Goal: Book appointment/travel/reservation

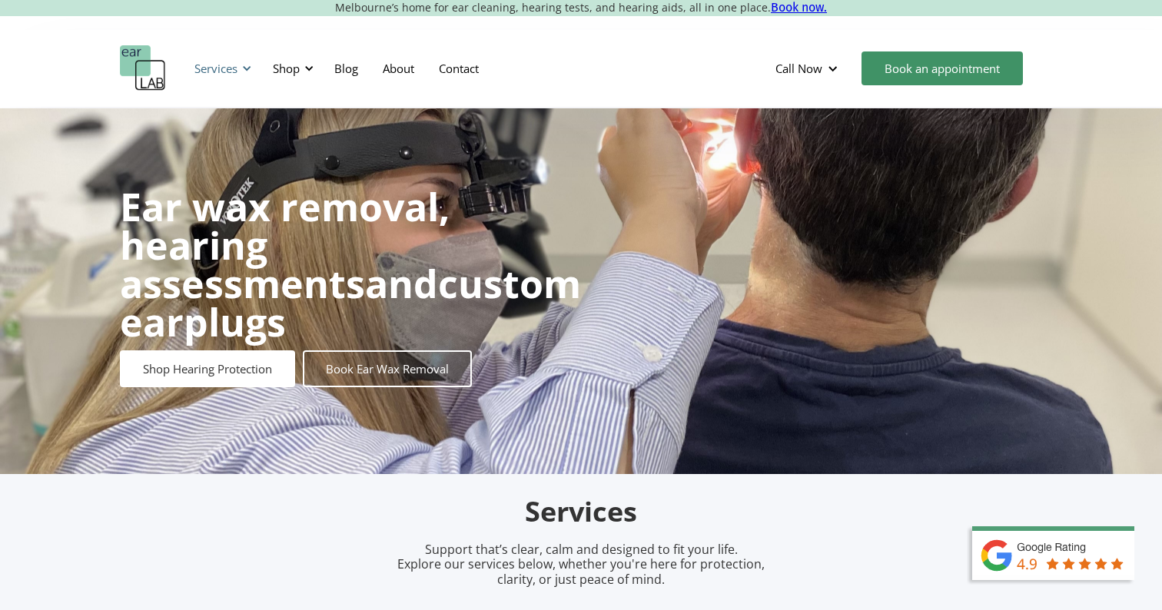
click at [227, 71] on div "Services" at bounding box center [215, 68] width 43 height 15
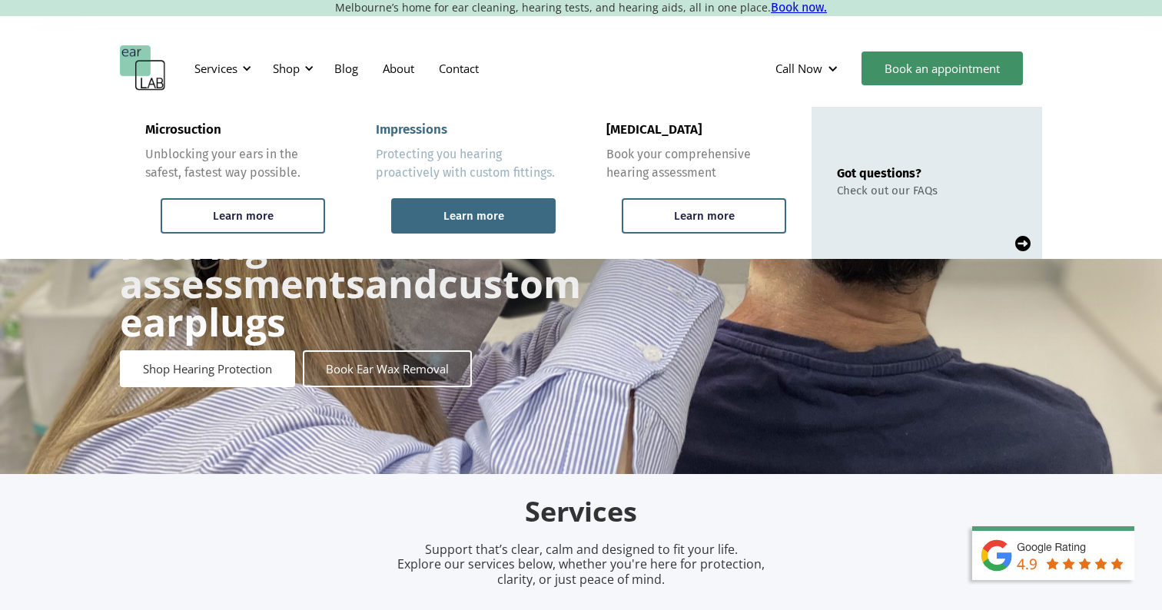
click at [520, 217] on div "Learn more" at bounding box center [473, 215] width 164 height 35
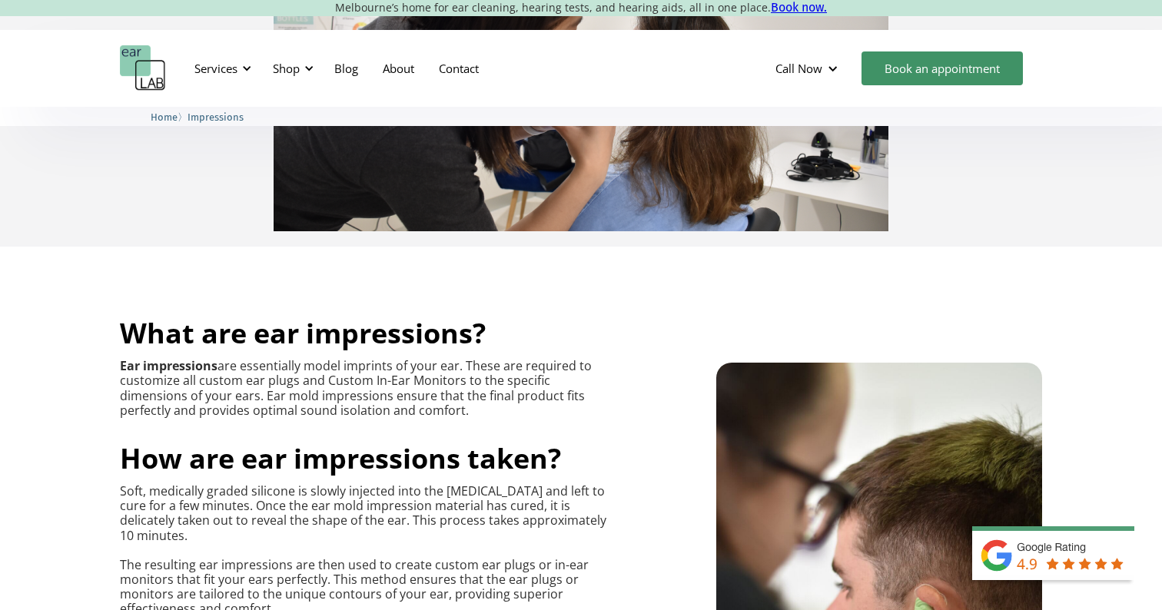
scroll to position [15, 0]
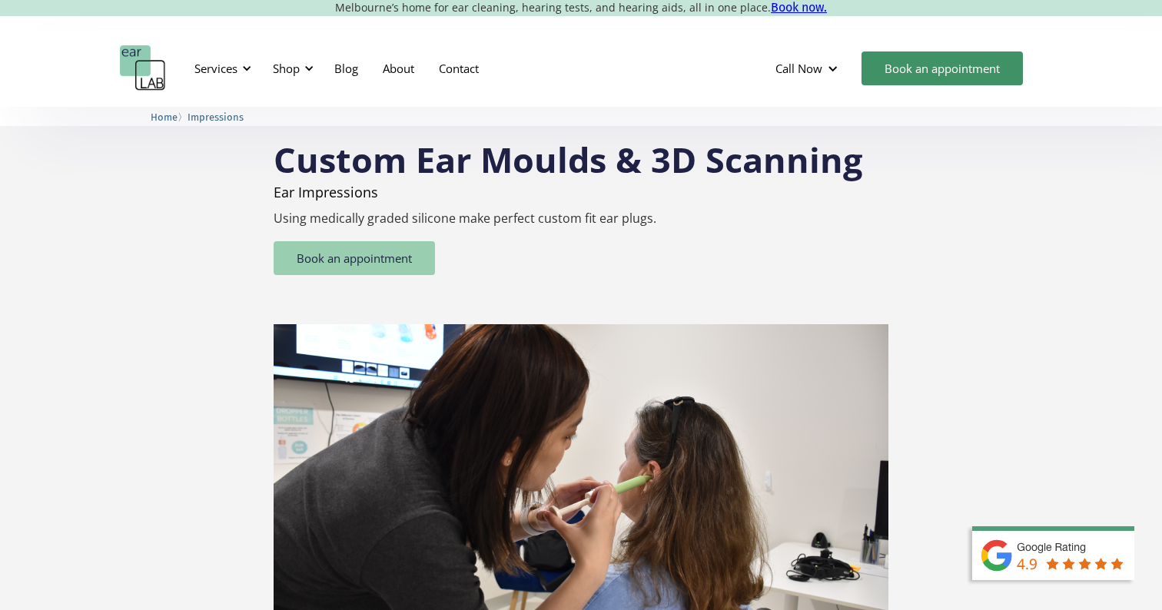
click at [330, 264] on link "Book an appointment" at bounding box center [353, 258] width 161 height 34
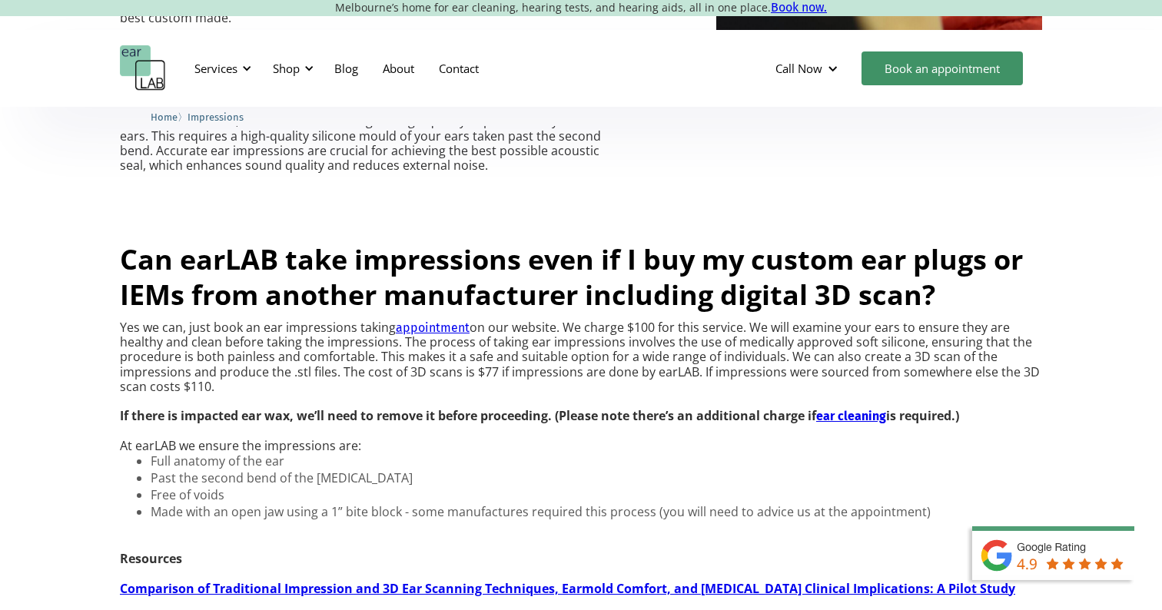
scroll to position [1167, 0]
